Goal: Task Accomplishment & Management: Manage account settings

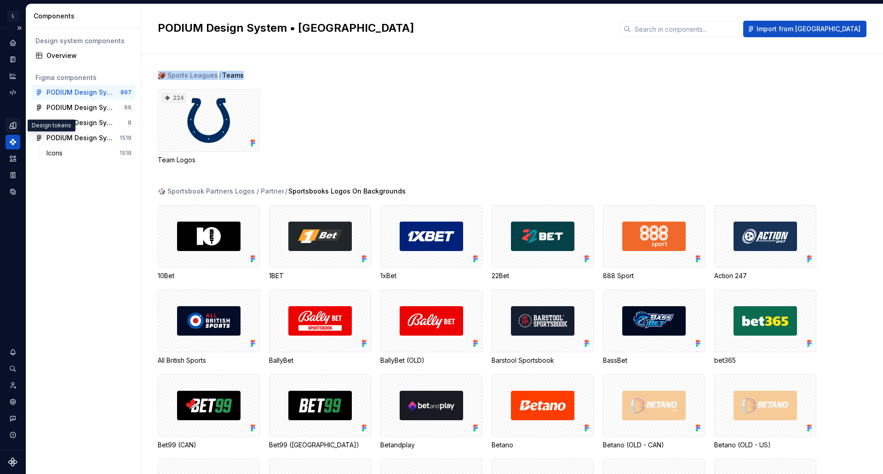
click at [13, 131] on div "Design tokens" at bounding box center [13, 125] width 15 height 15
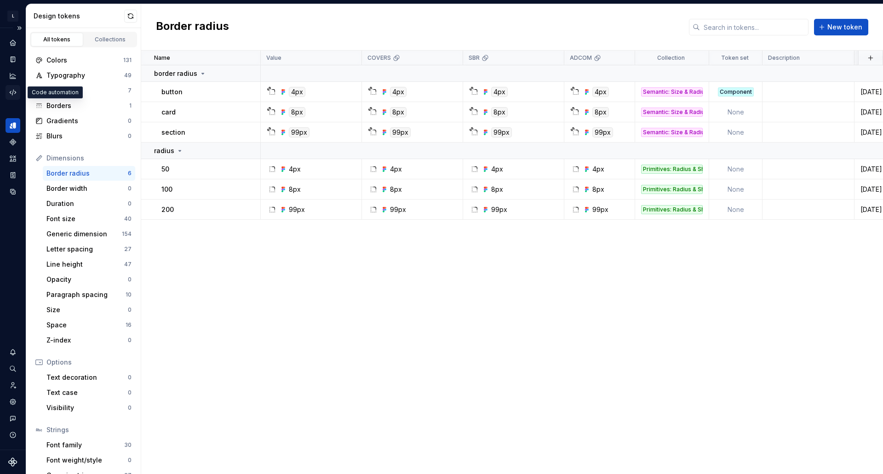
click at [11, 90] on icon "Code automation" at bounding box center [13, 92] width 8 height 8
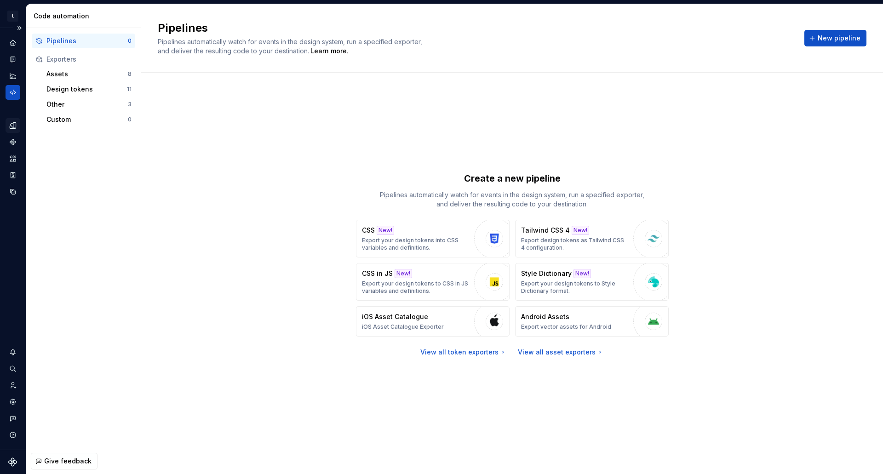
click at [17, 120] on div "Design tokens" at bounding box center [13, 125] width 15 height 15
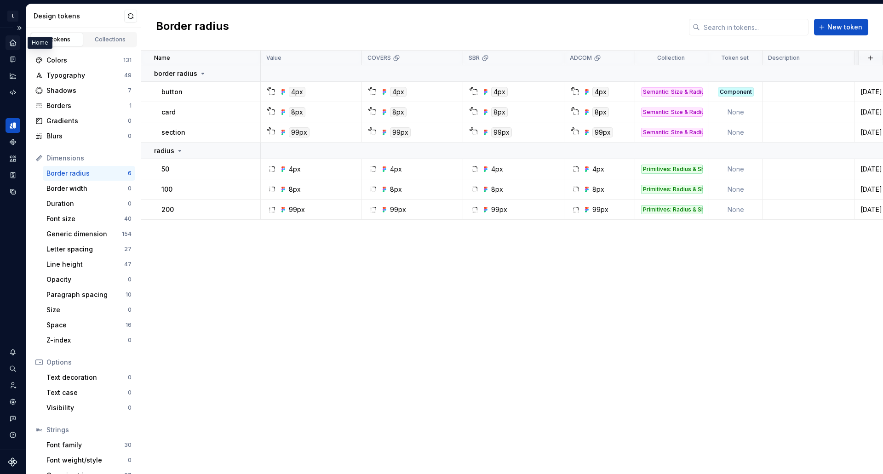
click at [9, 46] on icon "Home" at bounding box center [13, 43] width 8 height 8
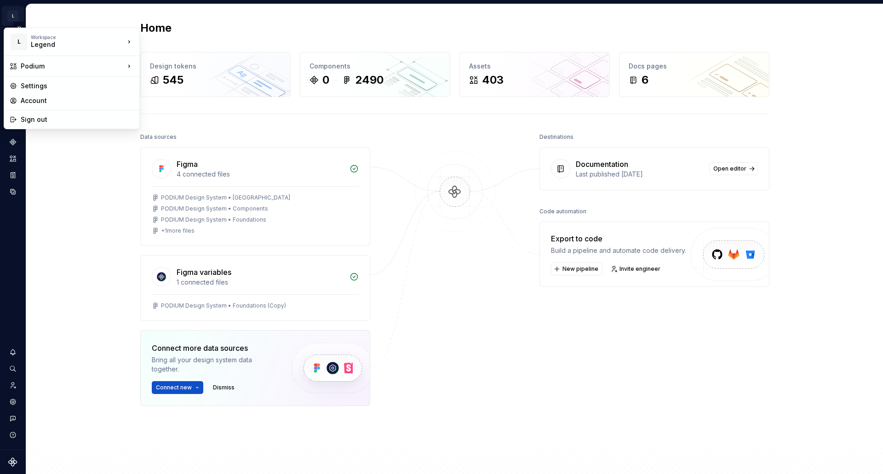
click at [13, 15] on html "L Podium MD Design system data Home Design tokens 545 Components 0 2490 Assets …" at bounding box center [441, 237] width 883 height 474
click at [556, 406] on html "L Podium MD Design system data Home Design tokens 545 Components 0 2490 Assets …" at bounding box center [441, 237] width 883 height 474
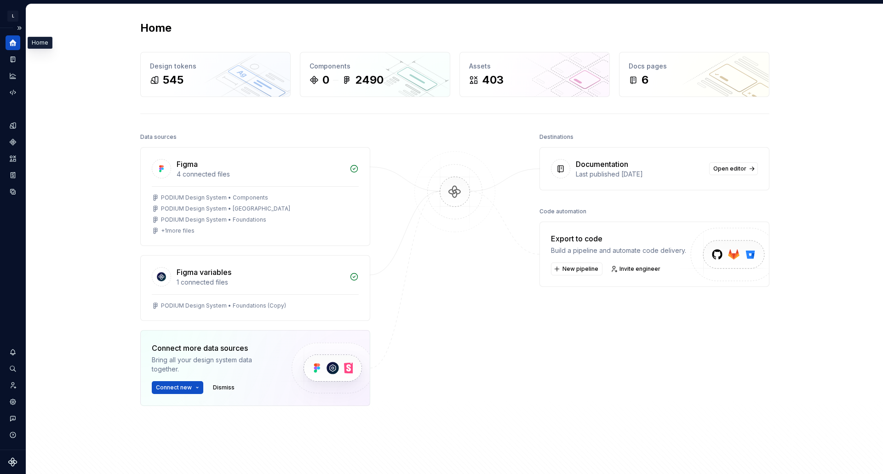
click at [14, 46] on icon "Home" at bounding box center [13, 43] width 7 height 7
click at [18, 28] on button "Expand sidebar" at bounding box center [19, 28] width 13 height 13
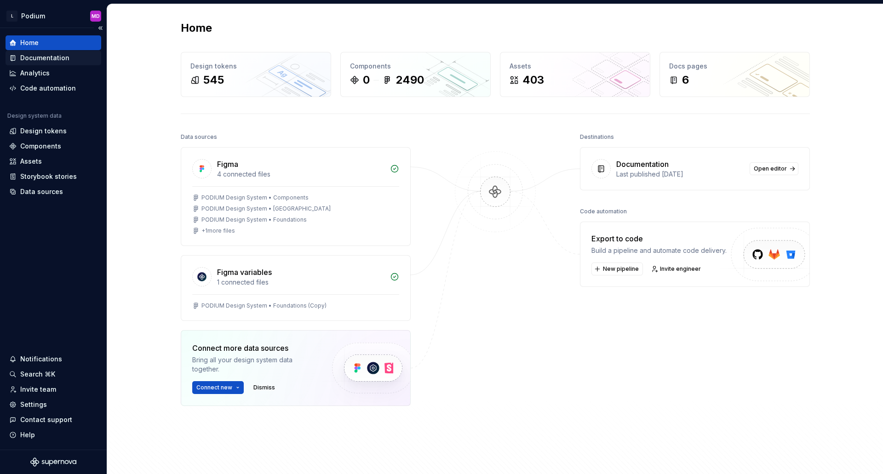
click at [60, 57] on div "Documentation" at bounding box center [44, 57] width 49 height 9
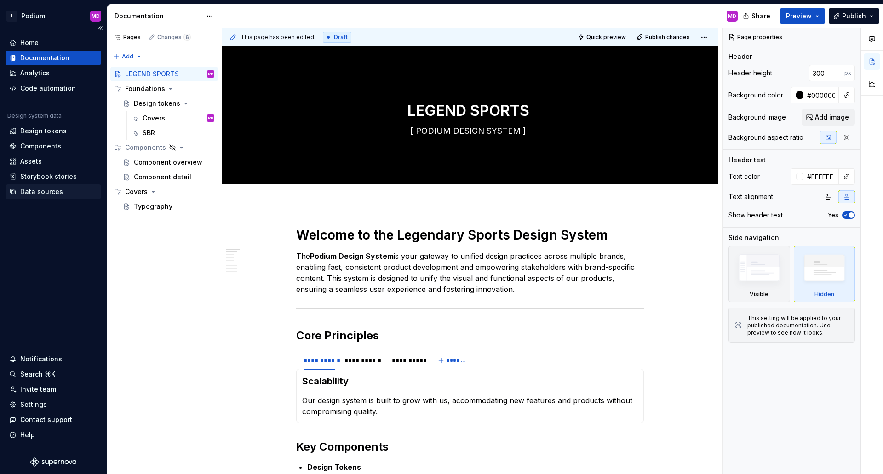
click at [47, 186] on div "Data sources" at bounding box center [54, 191] width 96 height 15
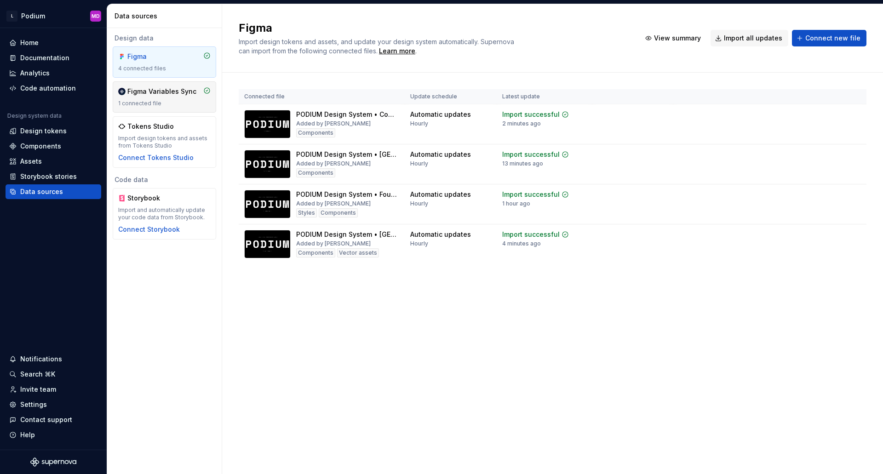
click at [153, 93] on div "Figma Variables Sync" at bounding box center [161, 91] width 69 height 9
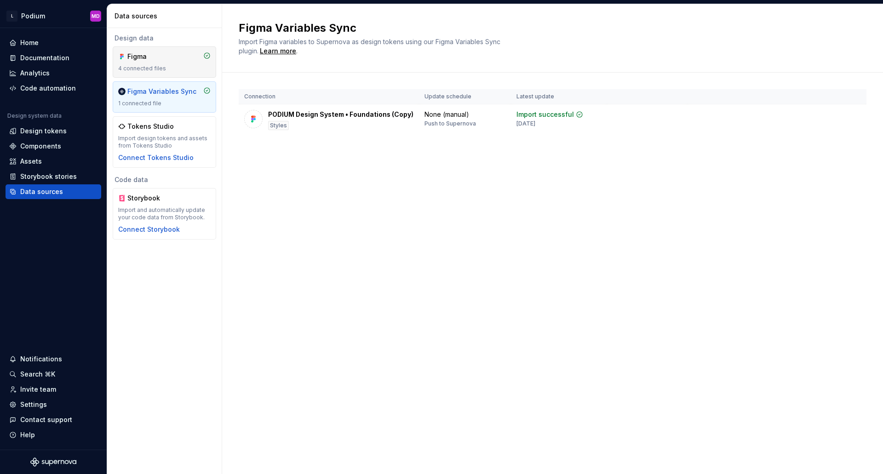
click at [141, 63] on div "Figma 4 connected files" at bounding box center [164, 62] width 92 height 20
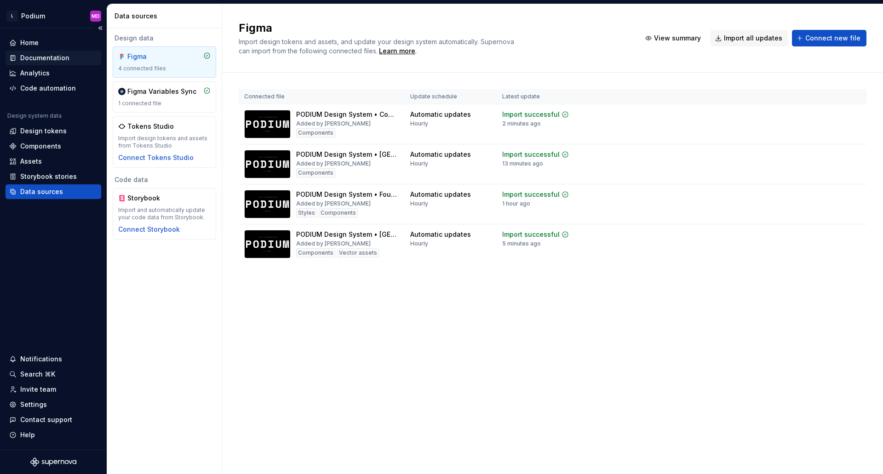
click at [52, 57] on div "Documentation" at bounding box center [44, 57] width 49 height 9
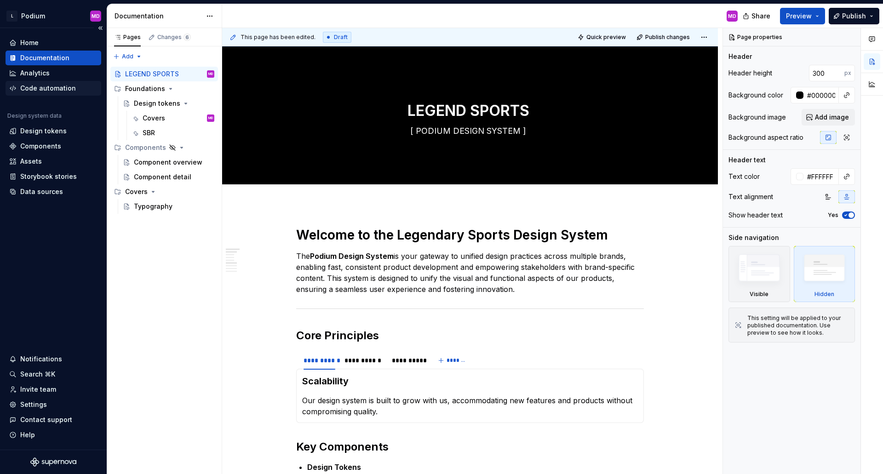
click at [85, 87] on div "Code automation" at bounding box center [53, 88] width 88 height 9
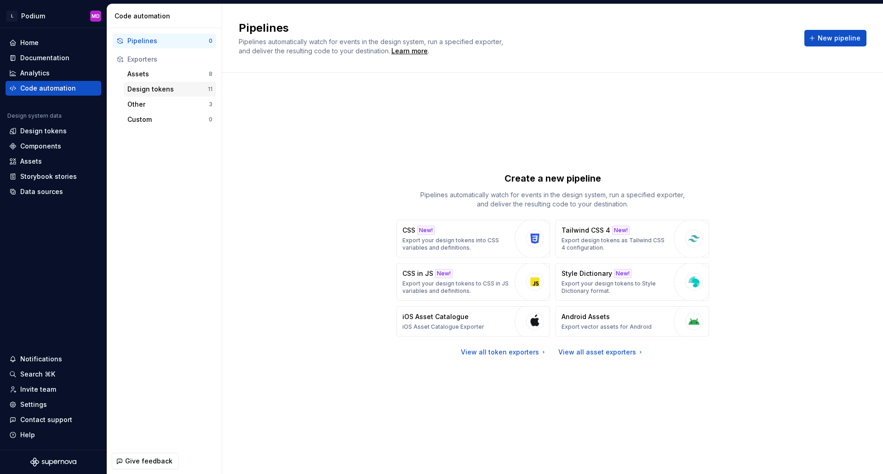
click at [171, 87] on div "Design tokens" at bounding box center [167, 89] width 80 height 9
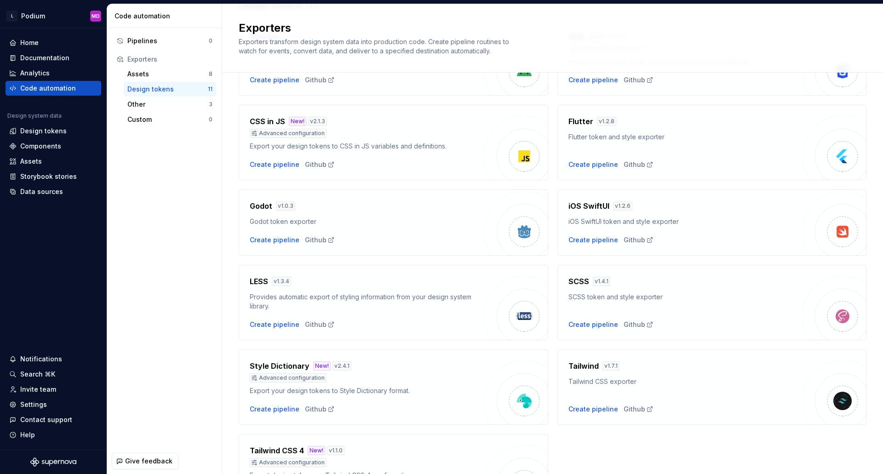
scroll to position [92, 0]
click at [592, 325] on div "Create pipeline" at bounding box center [593, 323] width 50 height 9
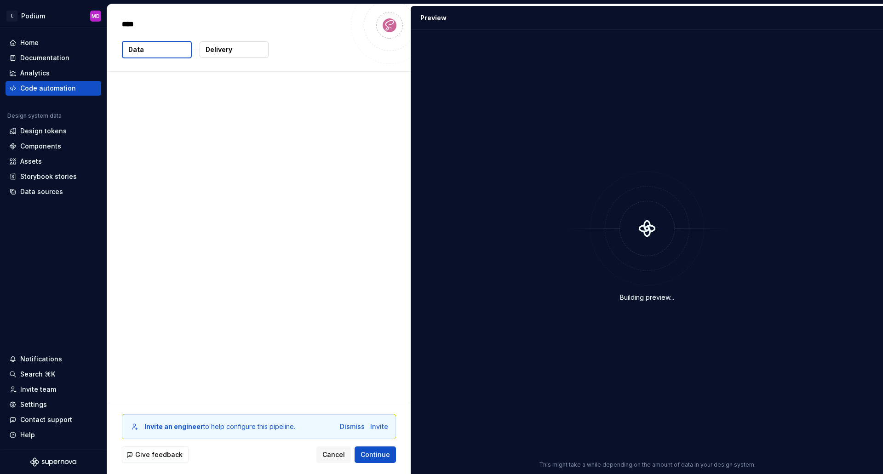
type textarea "*"
click at [233, 48] on button "Delivery" at bounding box center [234, 49] width 69 height 17
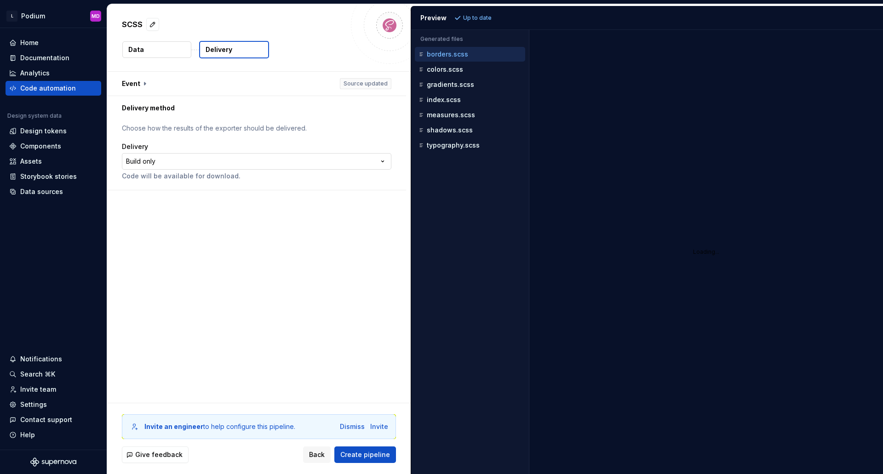
click at [147, 161] on html "**********" at bounding box center [441, 237] width 883 height 474
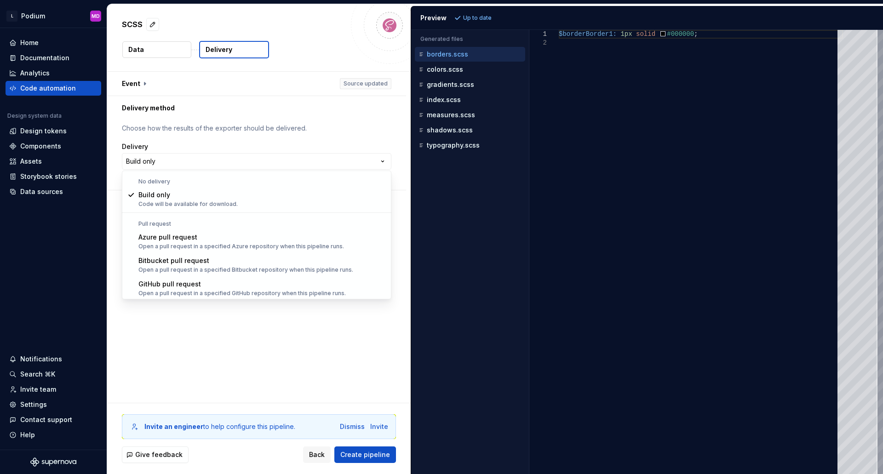
select select "******"
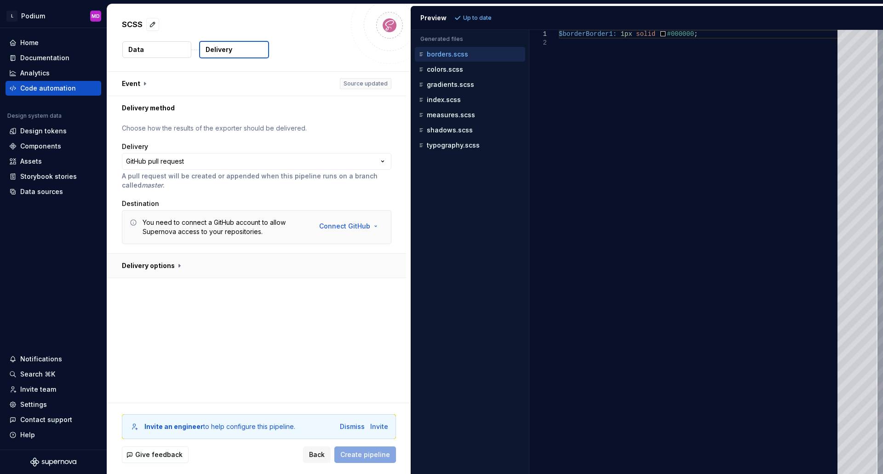
click at [161, 267] on button "button" at bounding box center [256, 266] width 299 height 24
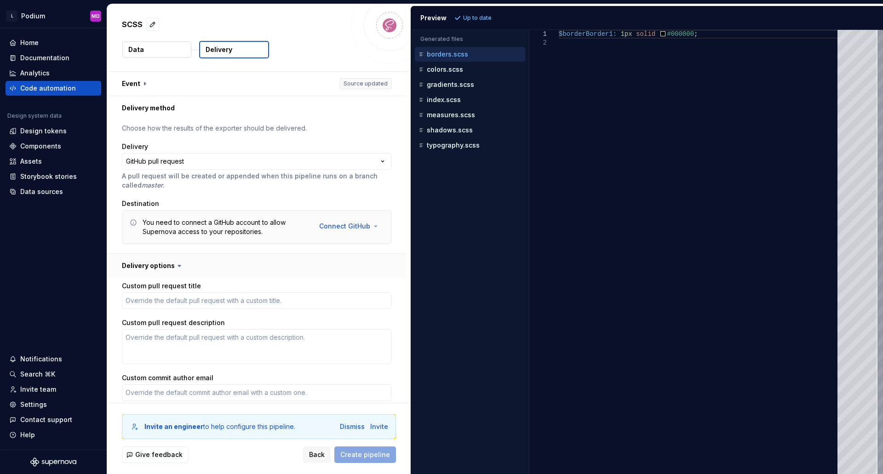
scroll to position [92, 0]
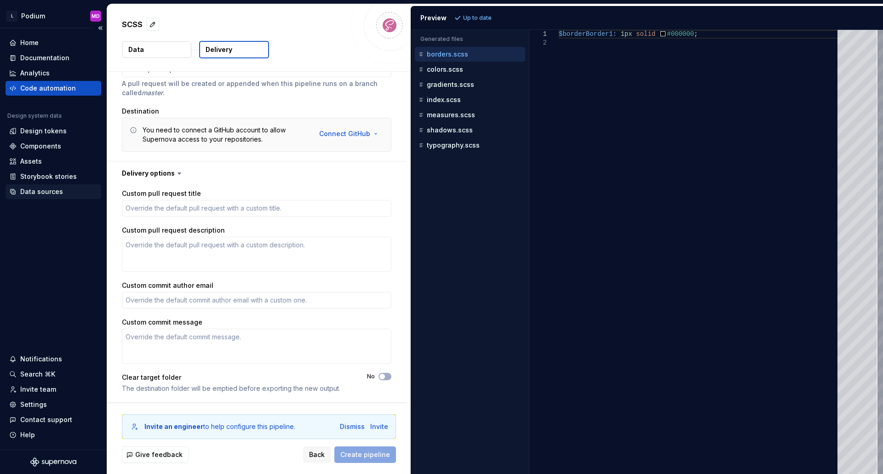
click at [47, 193] on div "Data sources" at bounding box center [41, 191] width 43 height 9
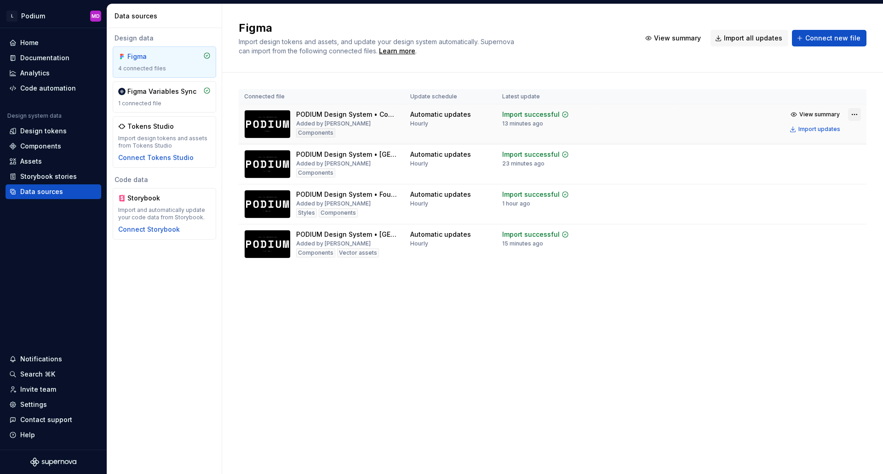
click at [851, 116] on html "L Podium MD Home Documentation Analytics Code automation Design system data Des…" at bounding box center [441, 237] width 883 height 474
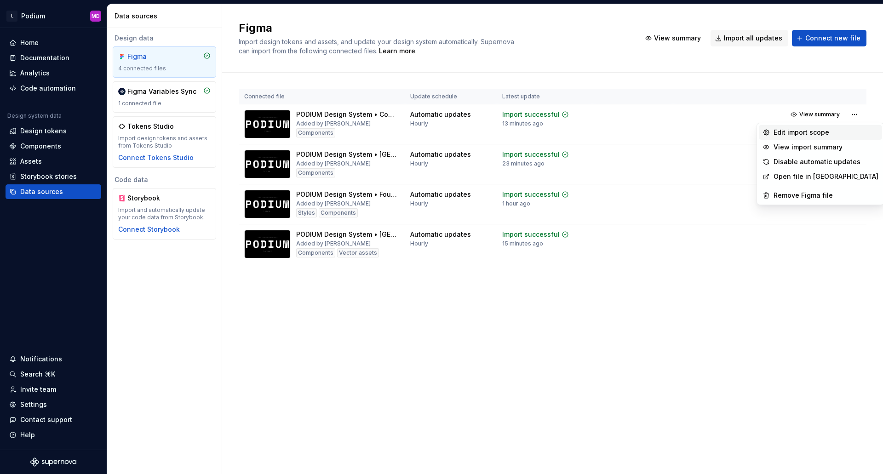
click at [813, 132] on div "Edit import scope" at bounding box center [826, 132] width 105 height 9
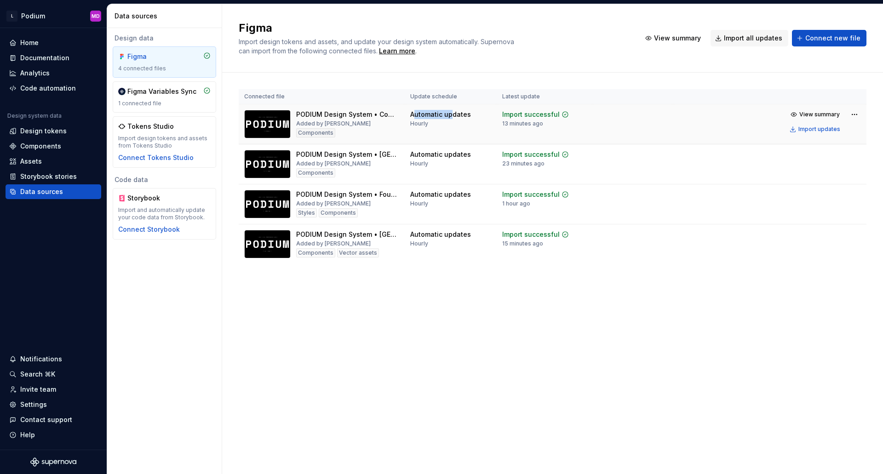
drag, startPoint x: 396, startPoint y: 114, endPoint x: 431, endPoint y: 143, distance: 45.7
click at [431, 143] on td "Automatic updates Hourly" at bounding box center [451, 124] width 92 height 40
click at [494, 406] on div "Figma Import design tokens and assets, and update your design system automatica…" at bounding box center [552, 239] width 661 height 470
click at [65, 147] on div "Components" at bounding box center [53, 146] width 88 height 9
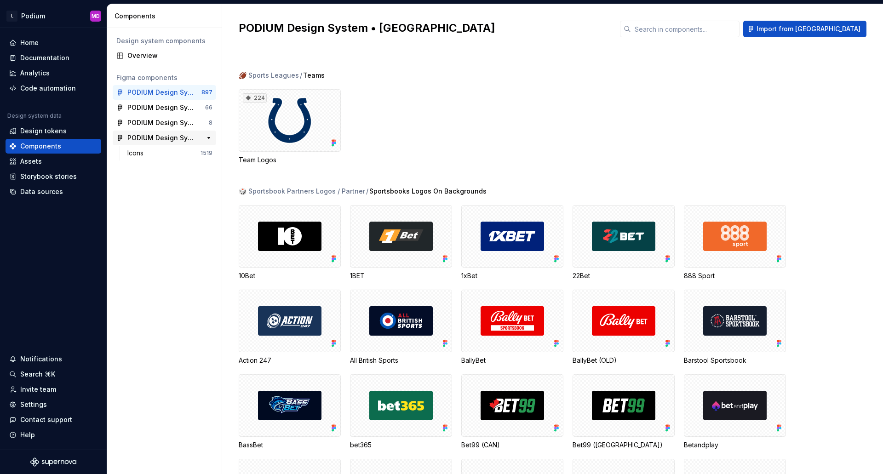
click at [173, 138] on div "PODIUM Design System • [GEOGRAPHIC_DATA]" at bounding box center [161, 137] width 69 height 9
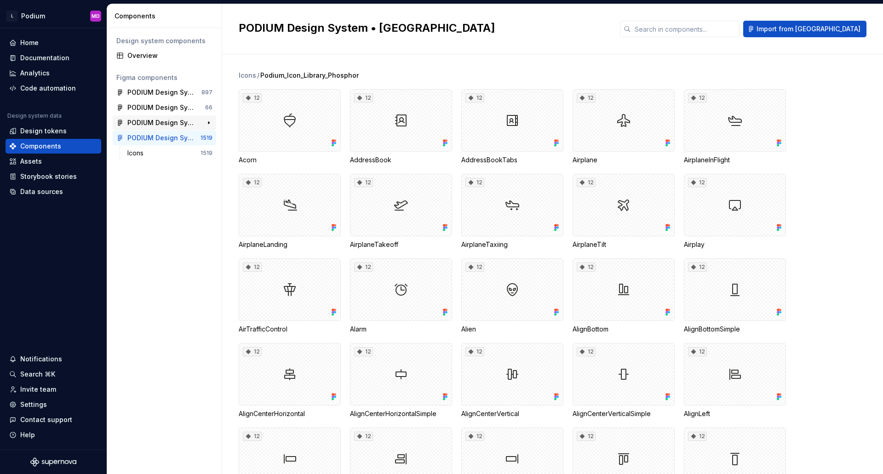
click at [176, 122] on div "PODIUM Design System • Foundations" at bounding box center [161, 122] width 69 height 9
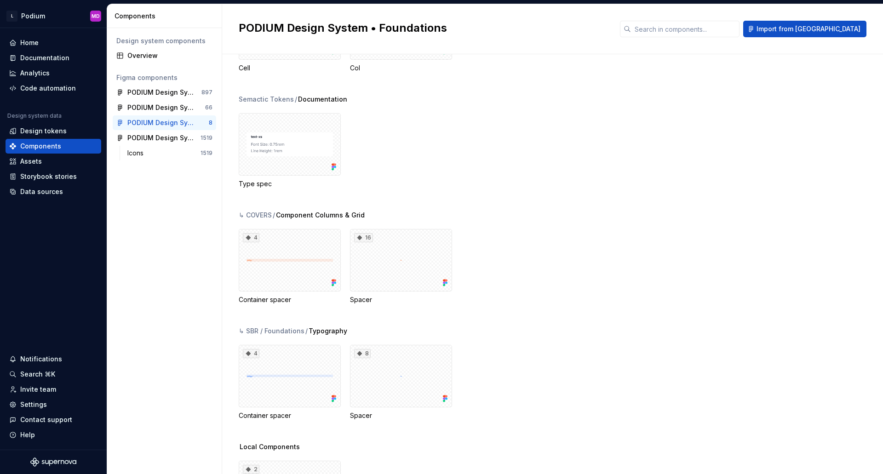
scroll to position [160, 0]
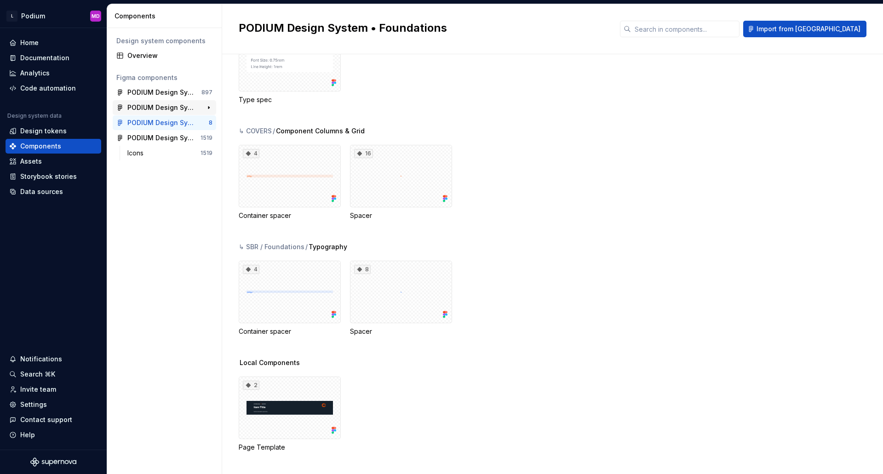
click at [176, 109] on div "PODIUM Design System • Components" at bounding box center [161, 107] width 69 height 9
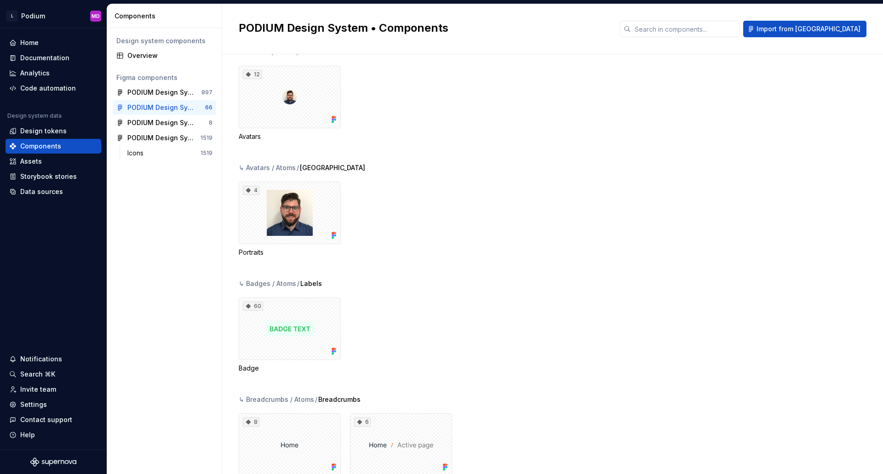
scroll to position [184, 0]
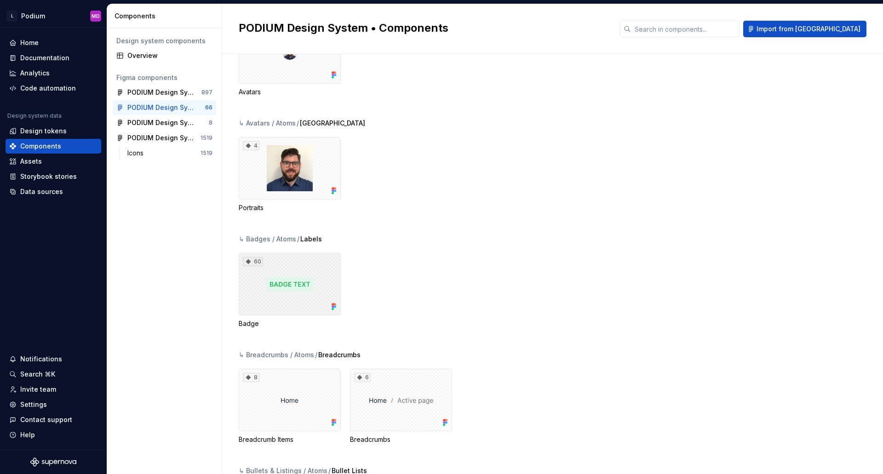
click at [304, 275] on div "60" at bounding box center [290, 284] width 102 height 63
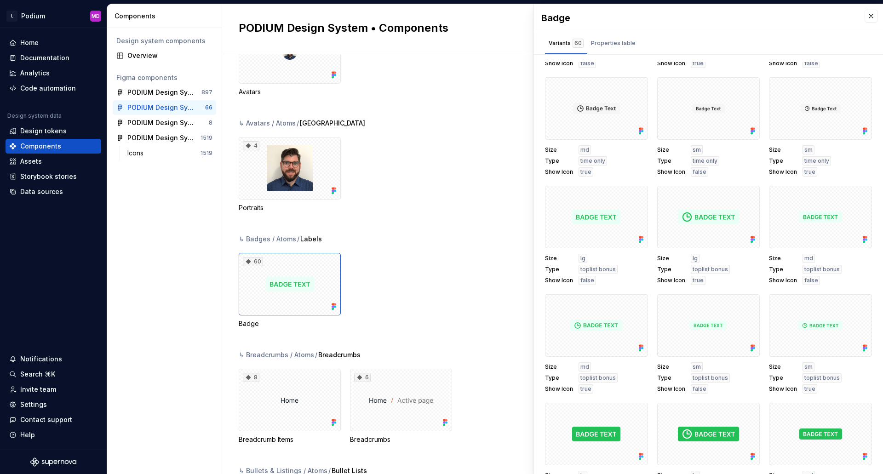
scroll to position [1288, 0]
click at [51, 54] on div "Documentation" at bounding box center [44, 57] width 49 height 9
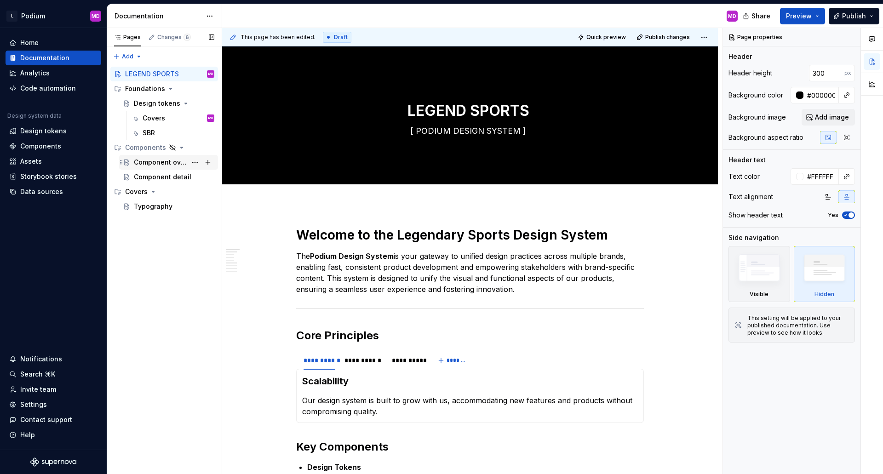
click at [170, 160] on div "Component overview" at bounding box center [160, 162] width 53 height 9
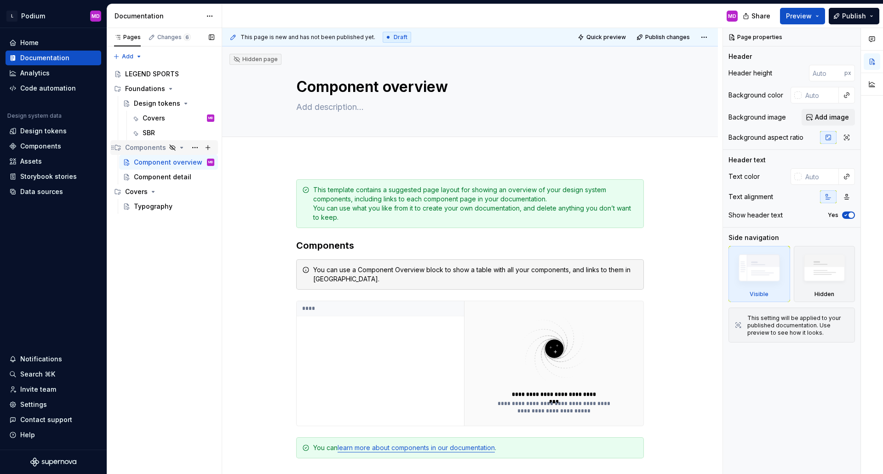
click at [148, 149] on div "Components" at bounding box center [145, 147] width 41 height 9
click at [160, 120] on div "Covers" at bounding box center [154, 118] width 23 height 9
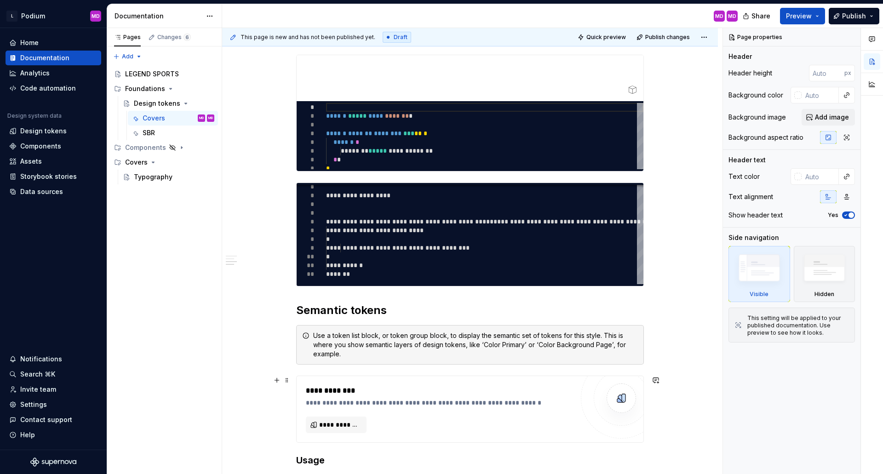
scroll to position [1242, 0]
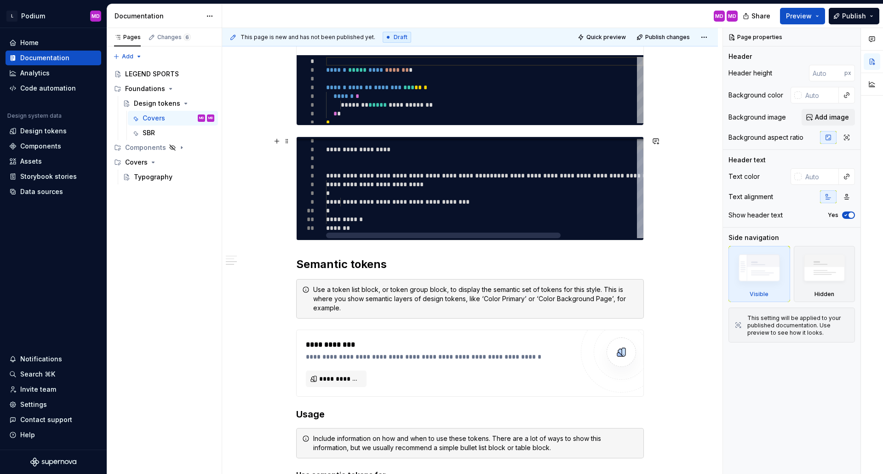
type textarea "*"
type textarea "**********"
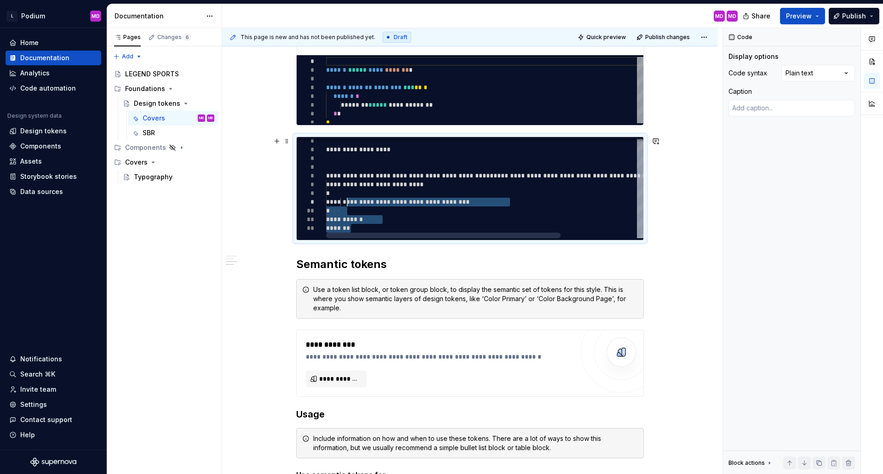
scroll to position [0, 0]
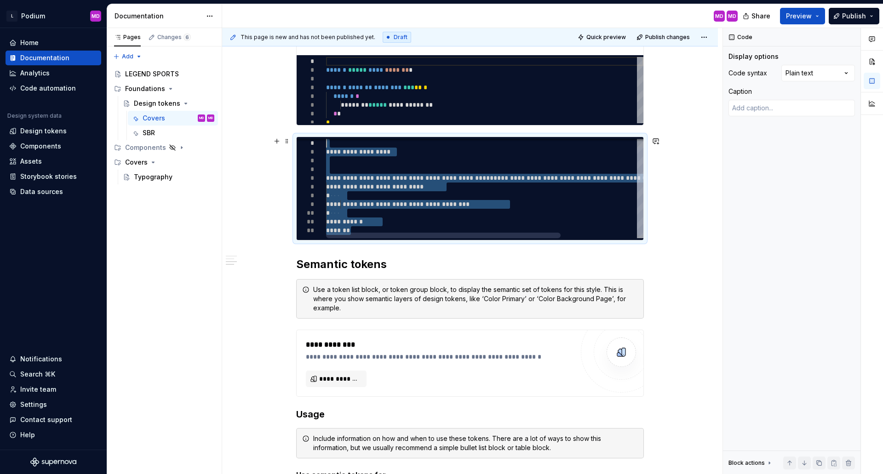
drag, startPoint x: 345, startPoint y: 204, endPoint x: 326, endPoint y: 142, distance: 65.2
click at [326, 142] on div "**********" at bounding box center [536, 185] width 420 height 110
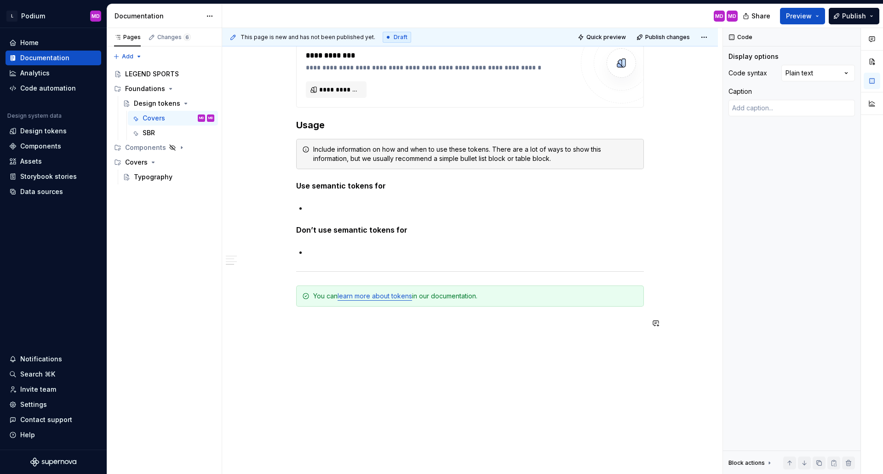
scroll to position [1538, 0]
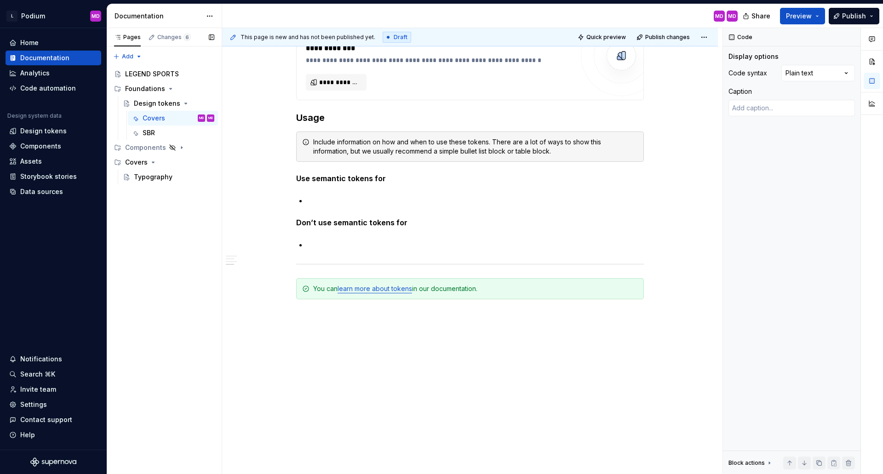
drag, startPoint x: 153, startPoint y: 173, endPoint x: 192, endPoint y: 189, distance: 41.5
click at [153, 173] on div "Typography" at bounding box center [153, 176] width 39 height 9
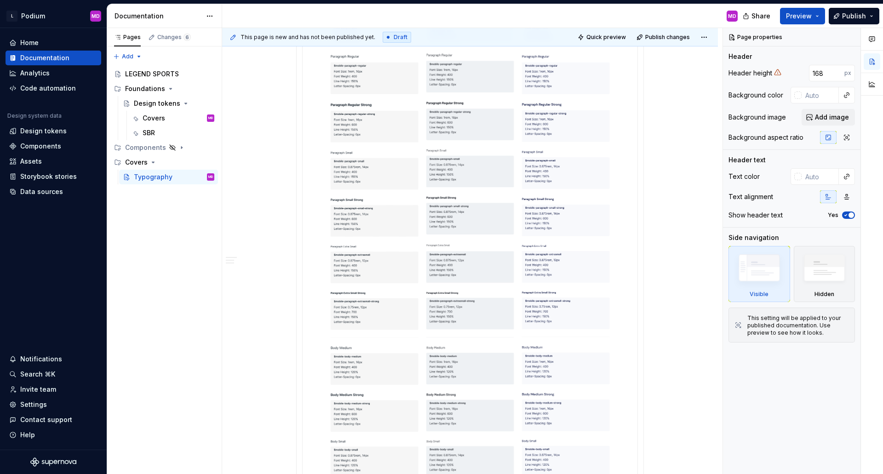
scroll to position [1150, 0]
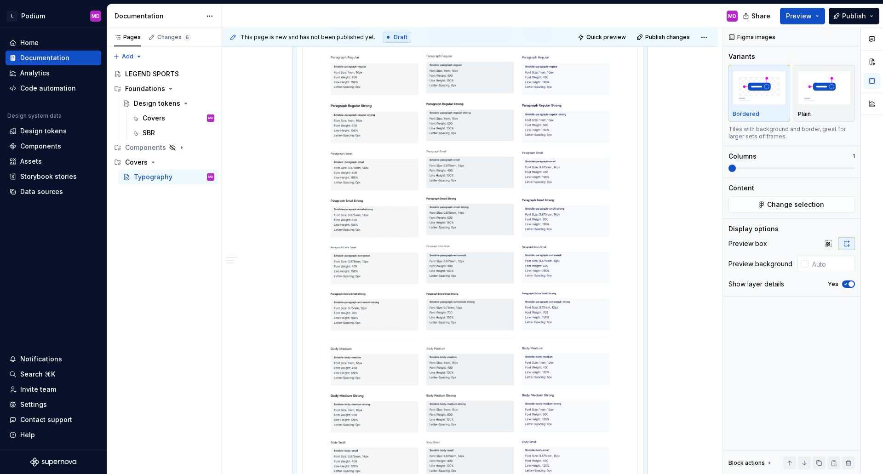
click at [484, 257] on img at bounding box center [469, 188] width 327 height 1105
click at [828, 206] on button "Change selection" at bounding box center [791, 204] width 126 height 17
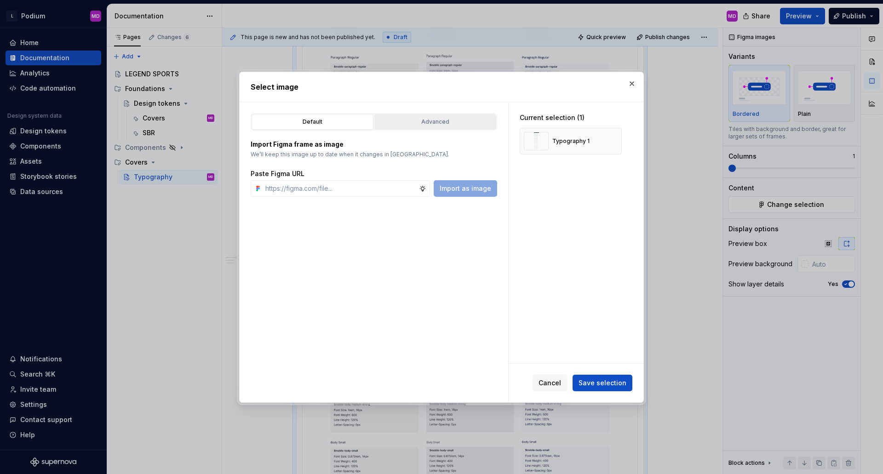
click at [434, 126] on button "Advanced" at bounding box center [435, 122] width 122 height 16
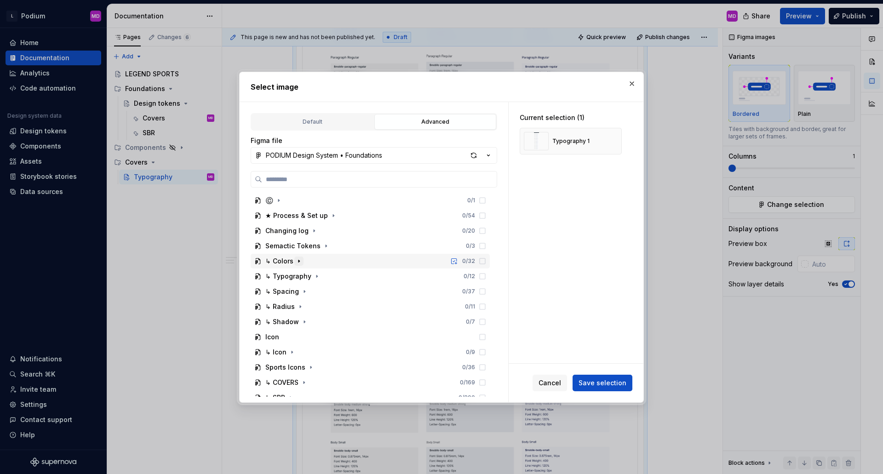
click at [295, 264] on icon "button" at bounding box center [298, 261] width 7 height 7
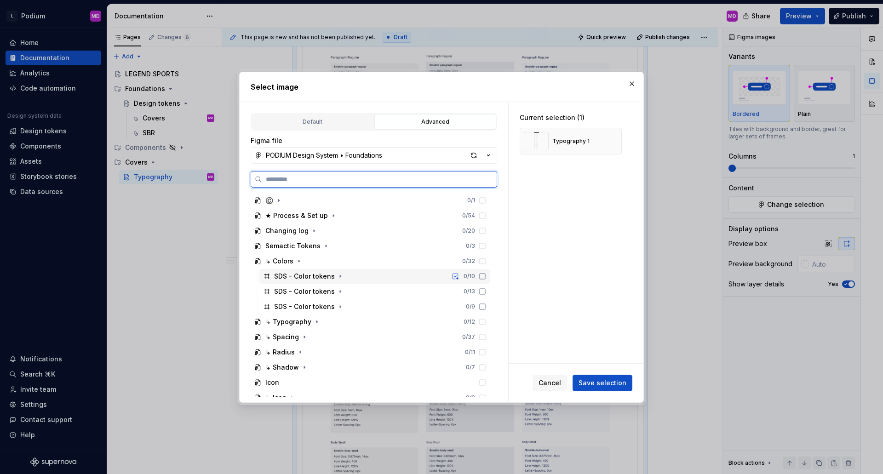
click at [308, 276] on div "SDS - Color tokens" at bounding box center [304, 276] width 61 height 9
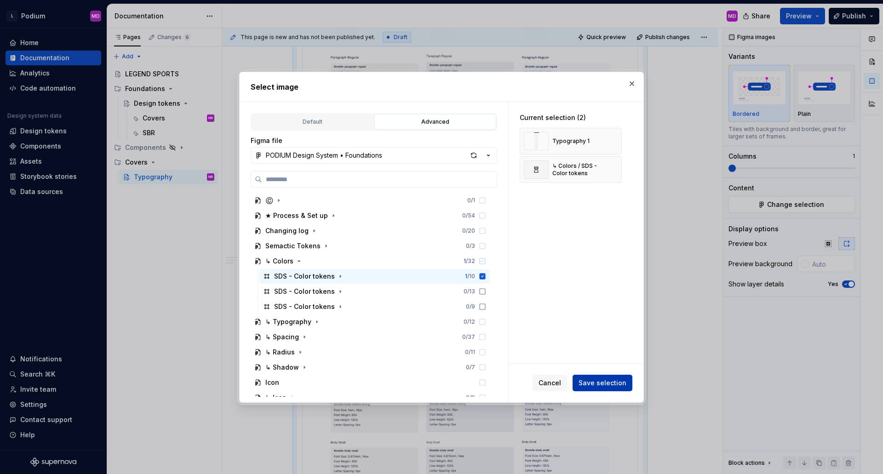
click at [615, 383] on span "Save selection" at bounding box center [603, 382] width 48 height 9
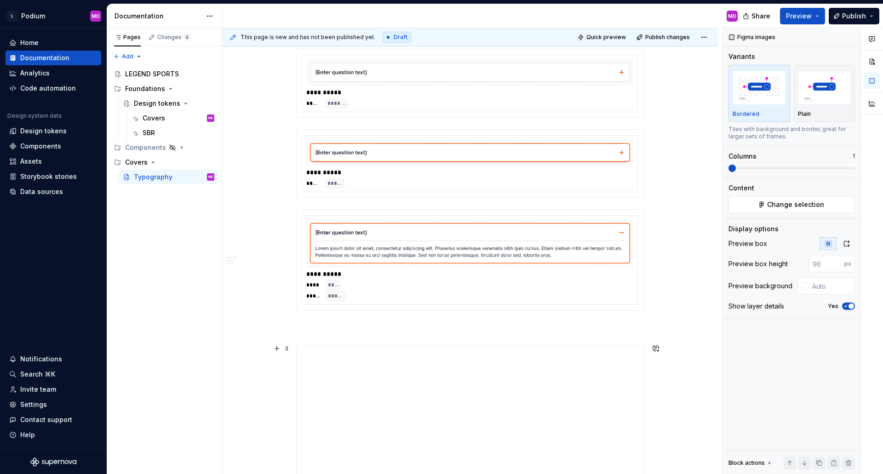
scroll to position [1046, 0]
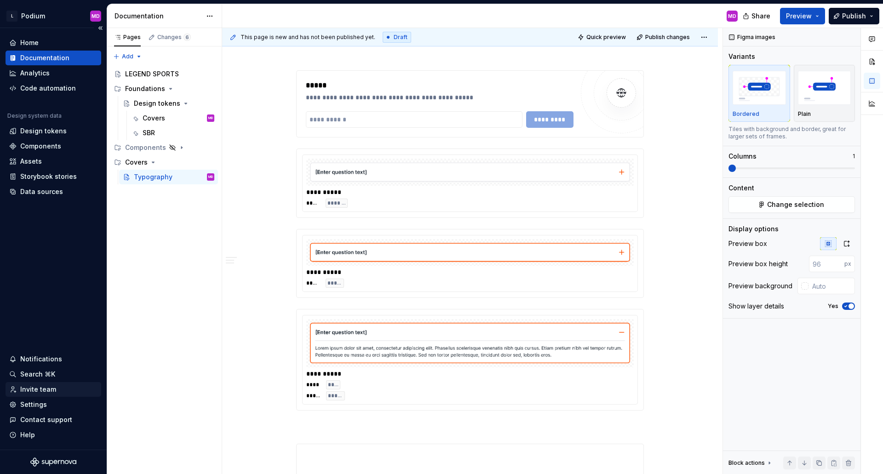
click at [38, 390] on div "Invite team" at bounding box center [38, 389] width 36 height 9
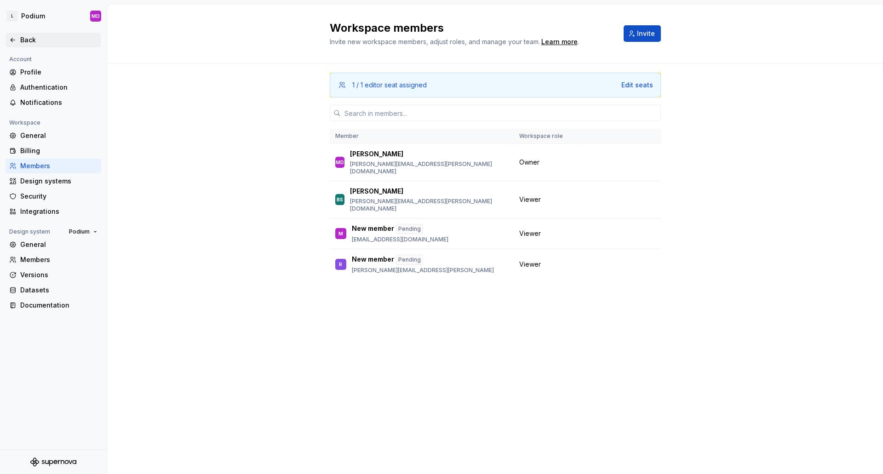
click at [17, 42] on div "Back" at bounding box center [53, 39] width 88 height 9
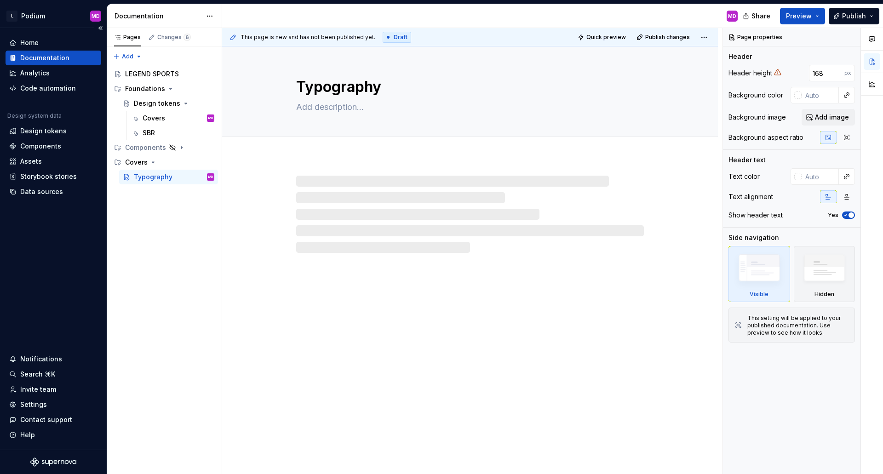
type textarea "*"
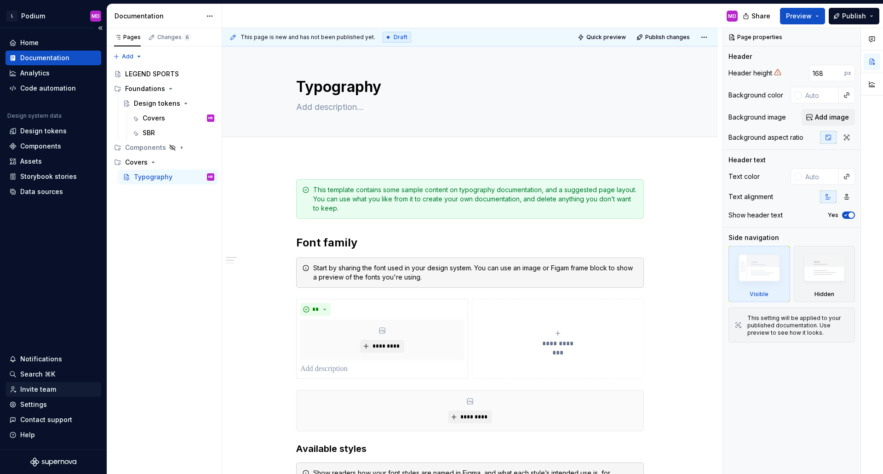
click at [52, 389] on div "Invite team" at bounding box center [38, 389] width 36 height 9
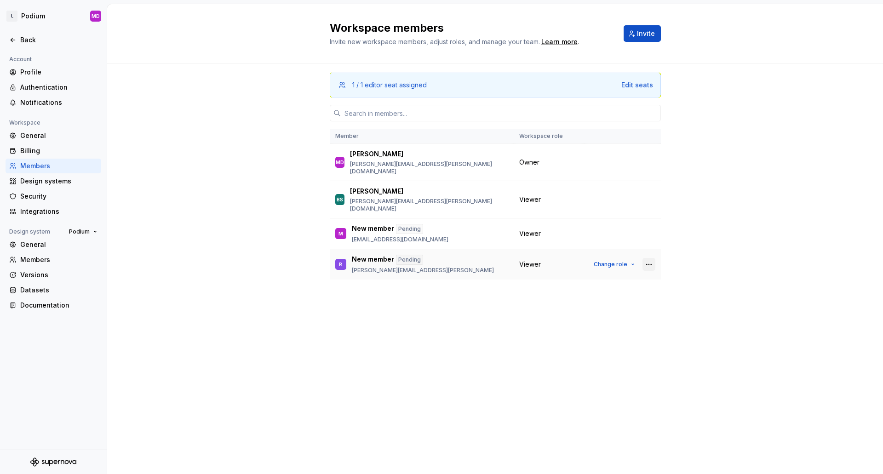
click at [647, 258] on button "button" at bounding box center [648, 264] width 13 height 13
click at [586, 289] on div "Remove from workspace" at bounding box center [593, 288] width 80 height 9
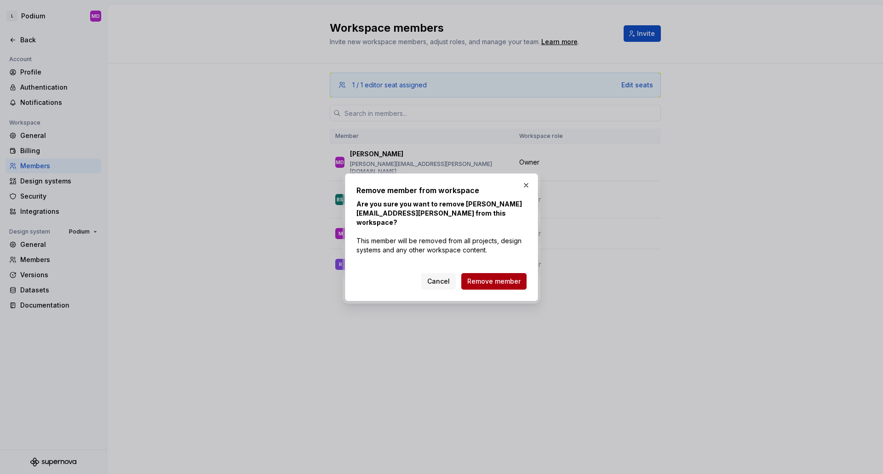
click at [516, 277] on span "Remove member" at bounding box center [493, 281] width 53 height 9
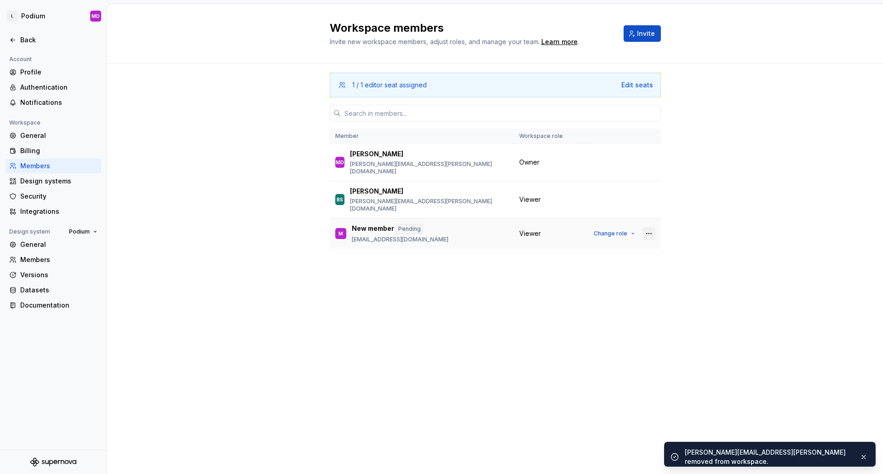
click at [650, 227] on button "button" at bounding box center [648, 233] width 13 height 13
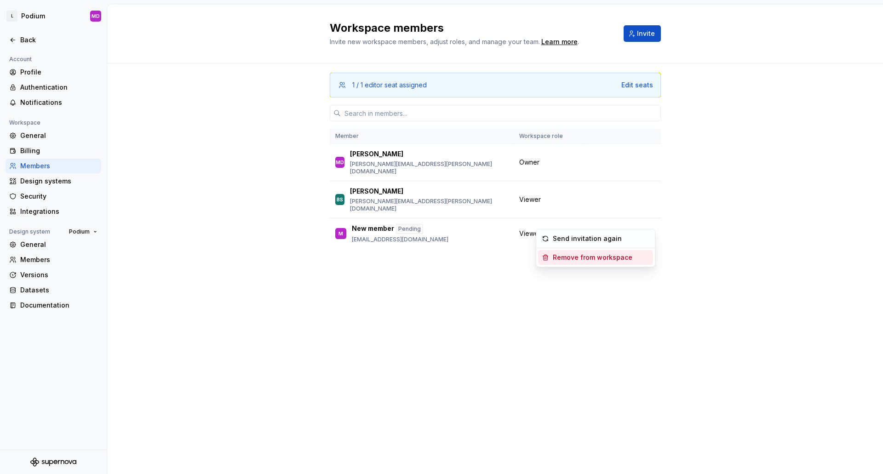
click at [610, 261] on div "Remove from workspace" at bounding box center [593, 257] width 80 height 9
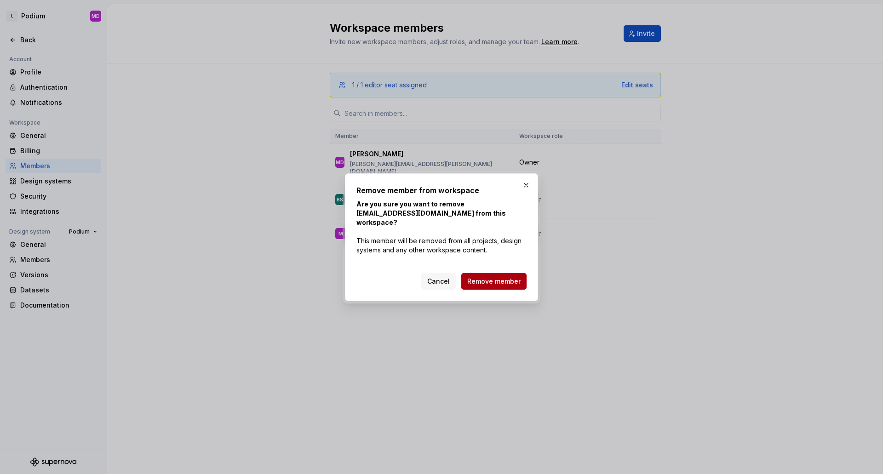
click at [513, 281] on button "Remove member" at bounding box center [493, 281] width 65 height 17
